Goal: Task Accomplishment & Management: Use online tool/utility

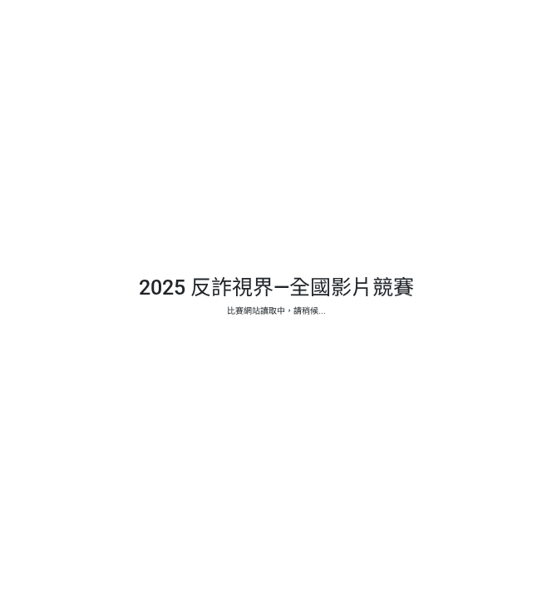
select select "13146"
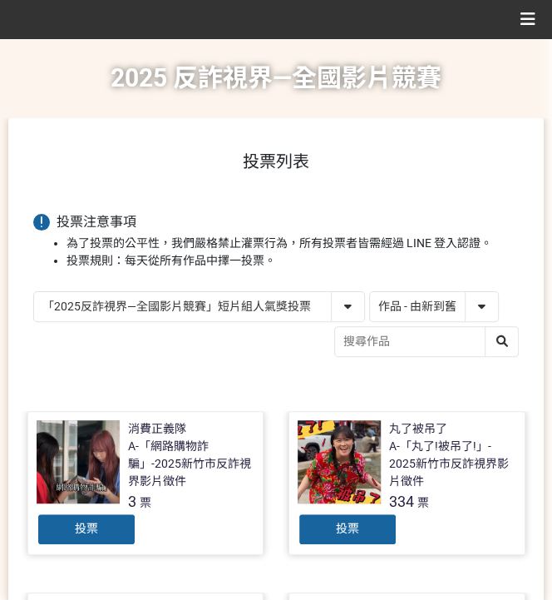
click at [437, 300] on select "作品 - 由新到舊 作品 - 由舊到新 票數 - 由多到少 票數 - 由少到多" at bounding box center [434, 306] width 128 height 29
select select "vote"
click at [370, 292] on select "作品 - 由新到舊 作品 - 由舊到新 票數 - 由多到少 票數 - 由少到多" at bounding box center [434, 306] width 128 height 29
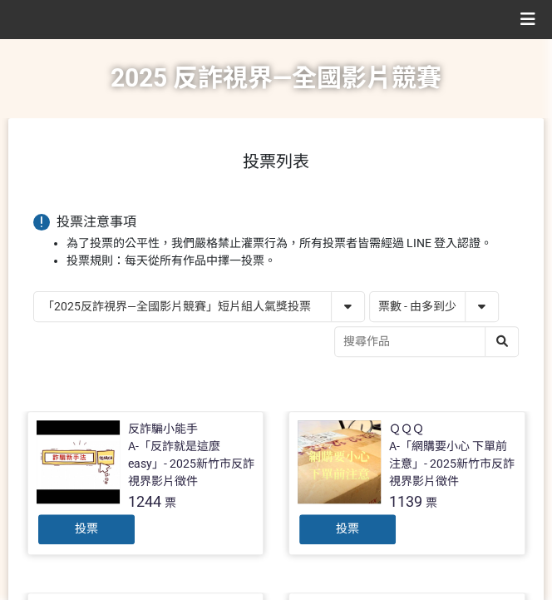
click at [379, 531] on div "投票" at bounding box center [348, 528] width 100 height 33
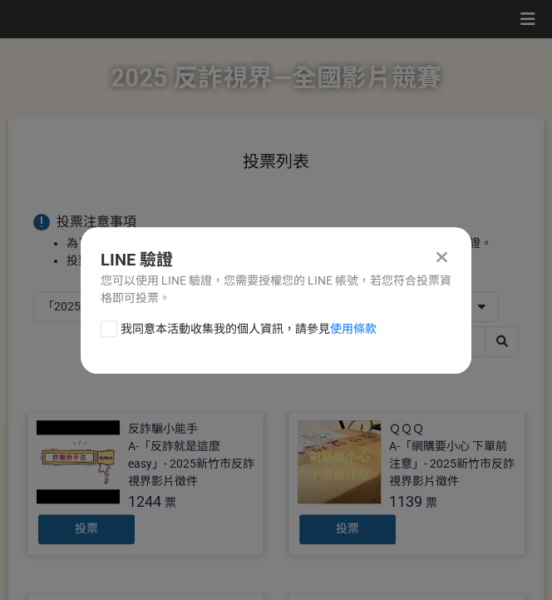
click at [232, 324] on span "我同意本活動收集我的個人資訊，請參見 使用條款" at bounding box center [249, 328] width 256 height 17
click at [112, 324] on input "我同意本活動收集我的個人資訊，請參見 使用條款" at bounding box center [106, 328] width 11 height 11
checkbox input "false"
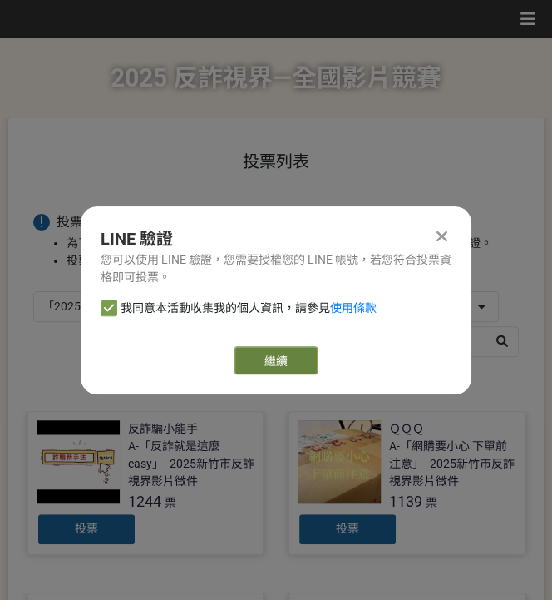
click at [260, 356] on link "繼續" at bounding box center [275, 360] width 83 height 28
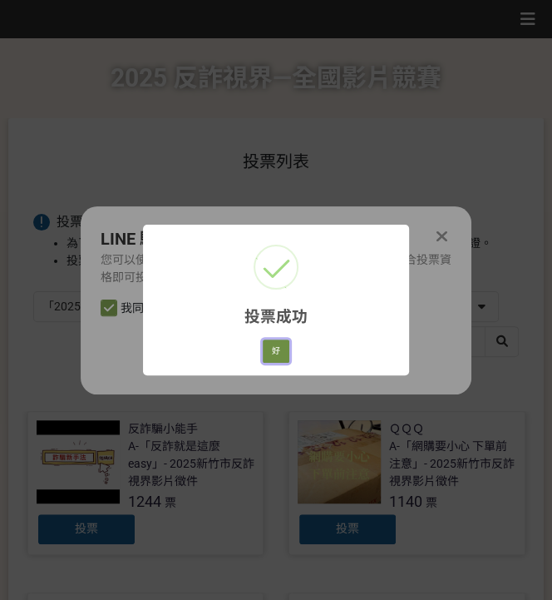
click at [275, 349] on button "好" at bounding box center [276, 350] width 27 height 23
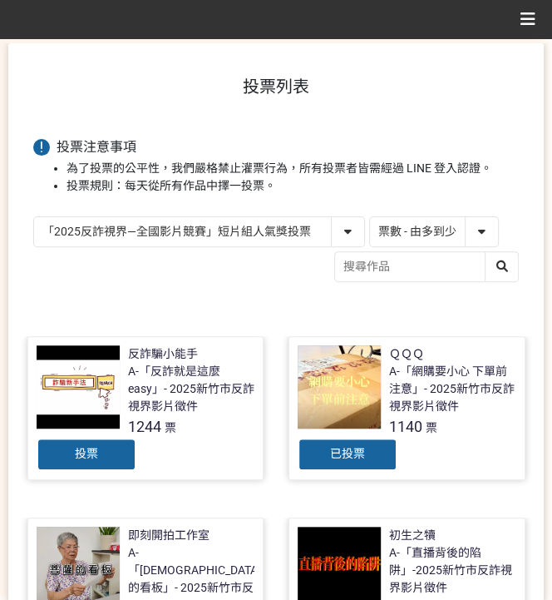
scroll to position [166, 0]
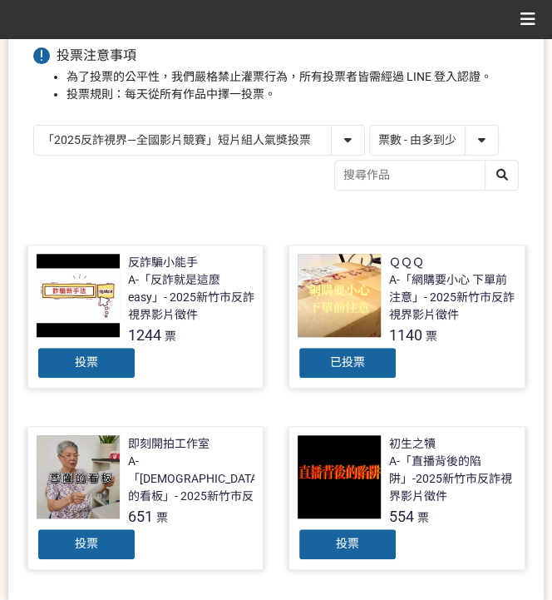
click at [107, 140] on select "「2025反詐視界—全國影片競賽」短影音組人氣獎投票 「2025反詐視界—全國影片競賽」短片組人氣獎投票" at bounding box center [199, 140] width 330 height 29
select select "13147"
click at [34, 126] on select "「2025反詐視界—全國影片競賽」短影音組人氣獎投票 「2025反詐視界—全國影片競賽」短片組人氣獎投票" at bounding box center [199, 140] width 330 height 29
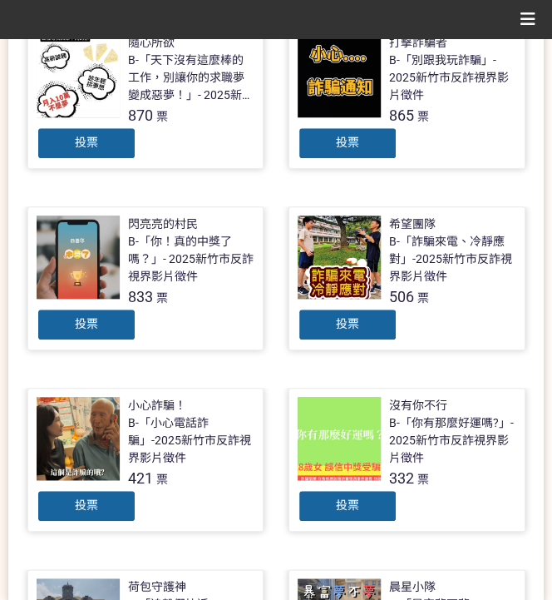
scroll to position [387, 0]
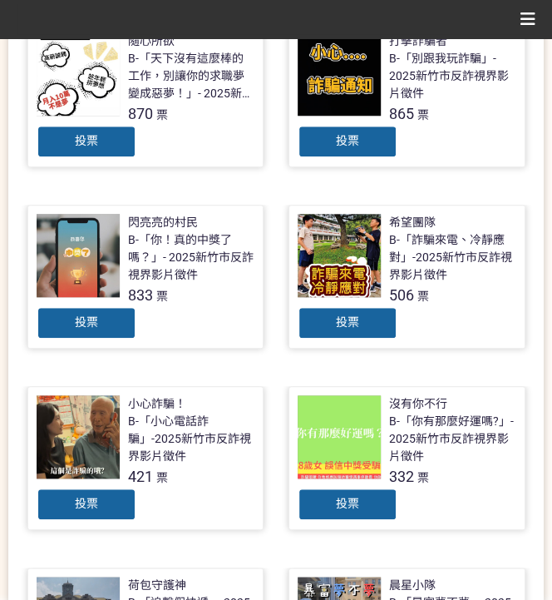
click at [343, 501] on span "投票" at bounding box center [347, 502] width 23 height 13
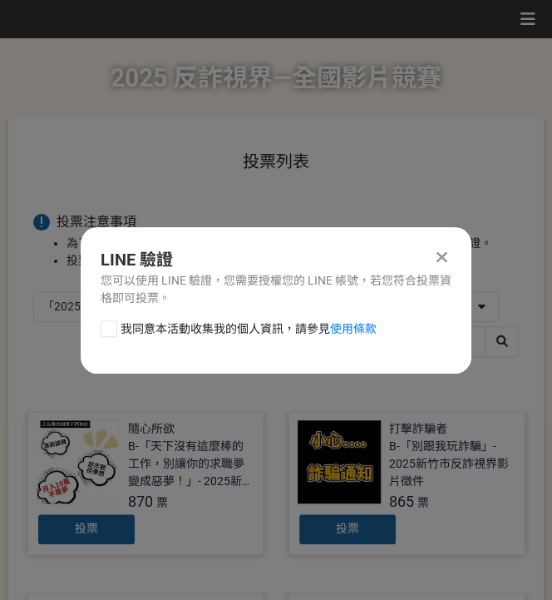
scroll to position [0, 0]
click at [212, 327] on span "我同意本活動收集我的個人資訊，請參見 使用條款" at bounding box center [249, 328] width 256 height 17
click at [112, 327] on input "我同意本活動收集我的個人資訊，請參見 使用條款" at bounding box center [106, 328] width 11 height 11
checkbox input "false"
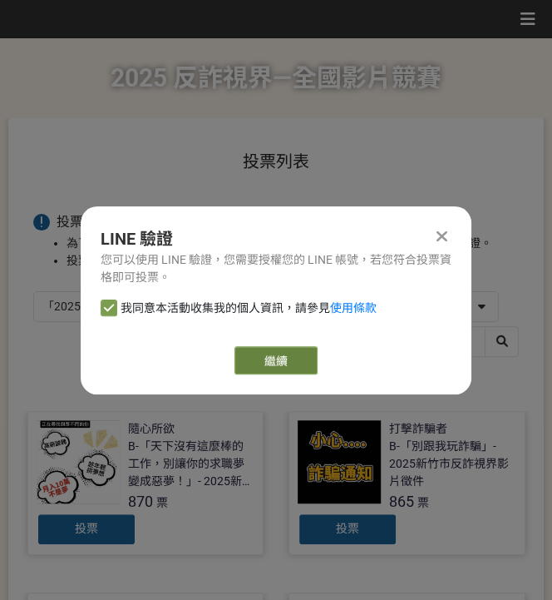
click at [259, 364] on link "繼續" at bounding box center [275, 360] width 83 height 28
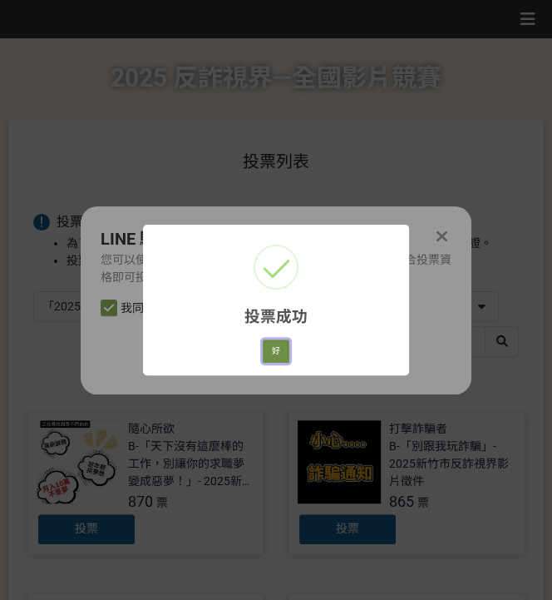
click at [264, 353] on button "好" at bounding box center [276, 350] width 27 height 23
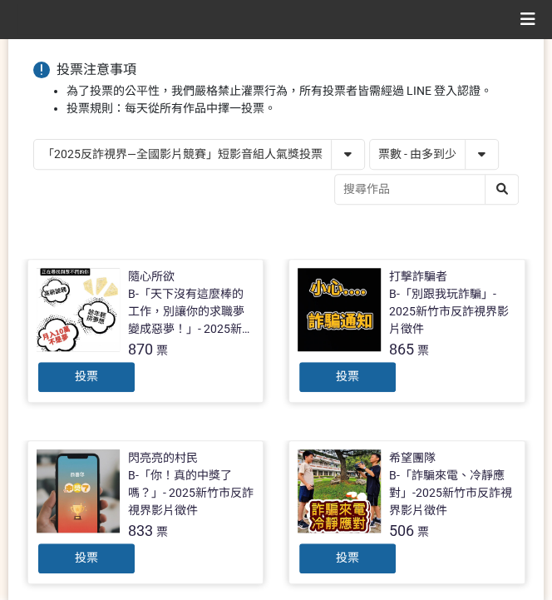
scroll to position [278, 0]
